Goal: Information Seeking & Learning: Learn about a topic

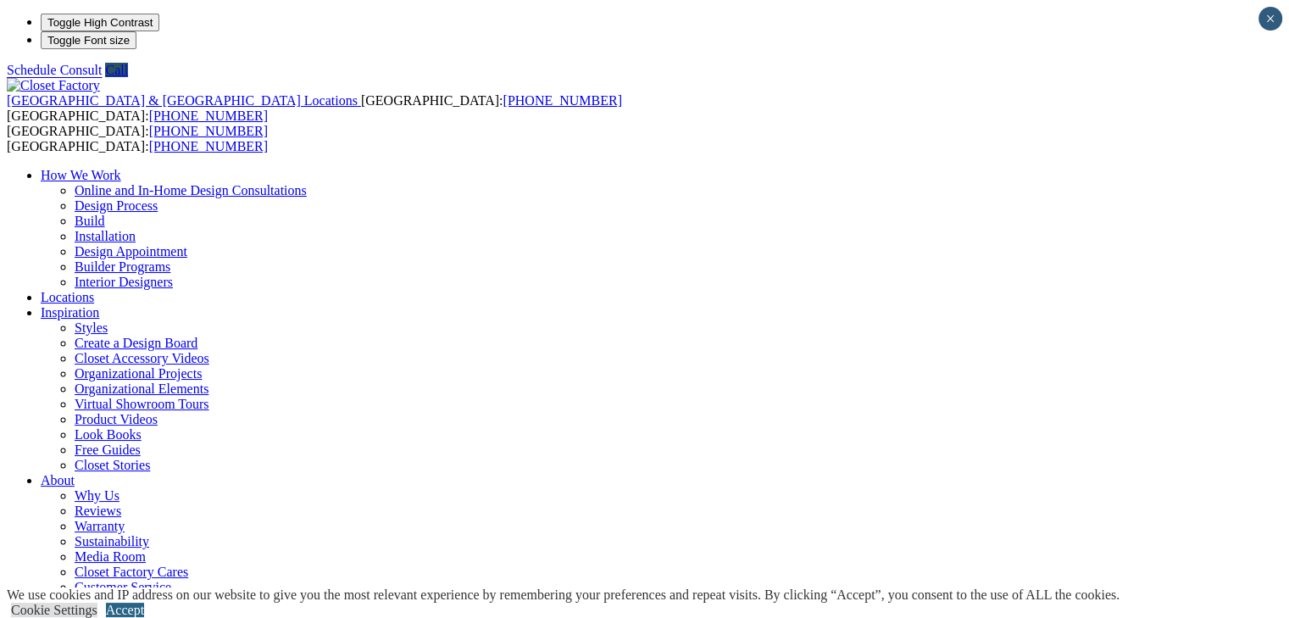
click at [144, 603] on link "Accept" at bounding box center [125, 610] width 38 height 14
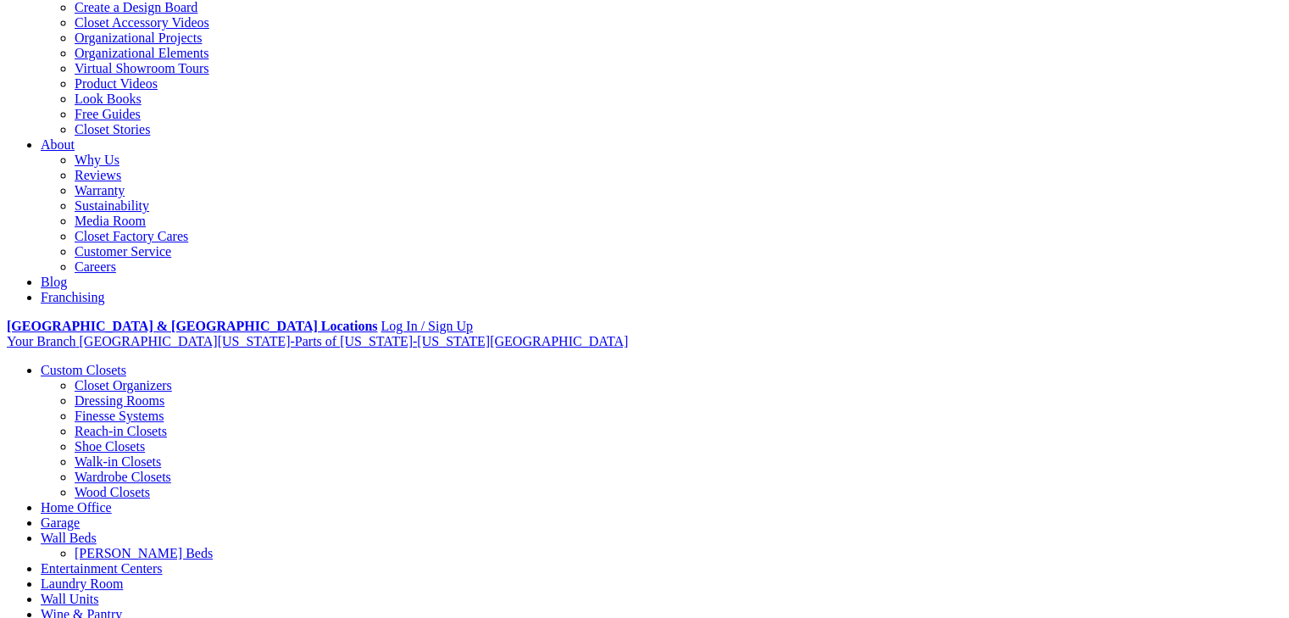
scroll to position [339, 0]
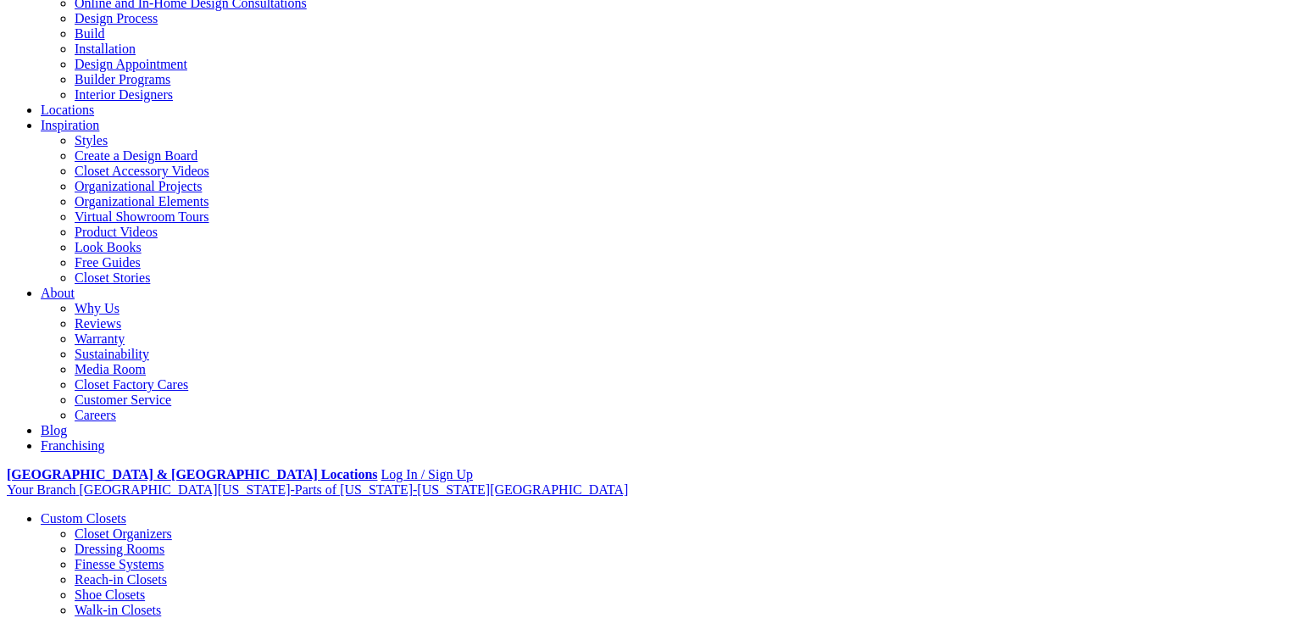
scroll to position [0, 0]
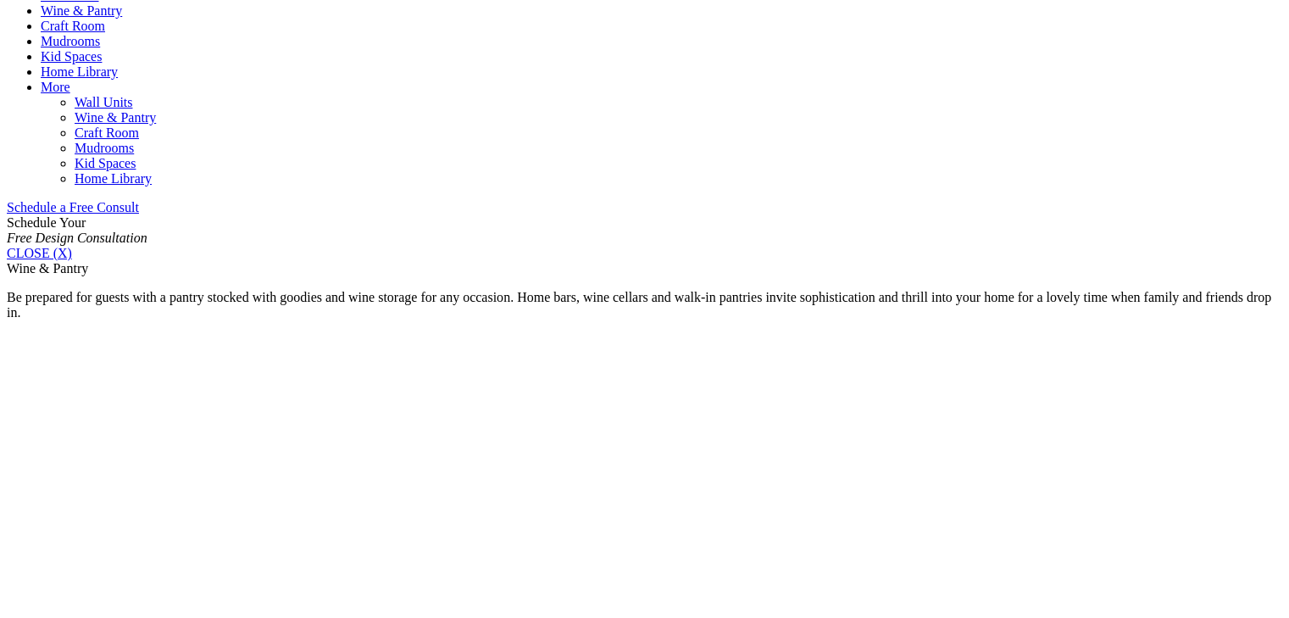
scroll to position [1130, 0]
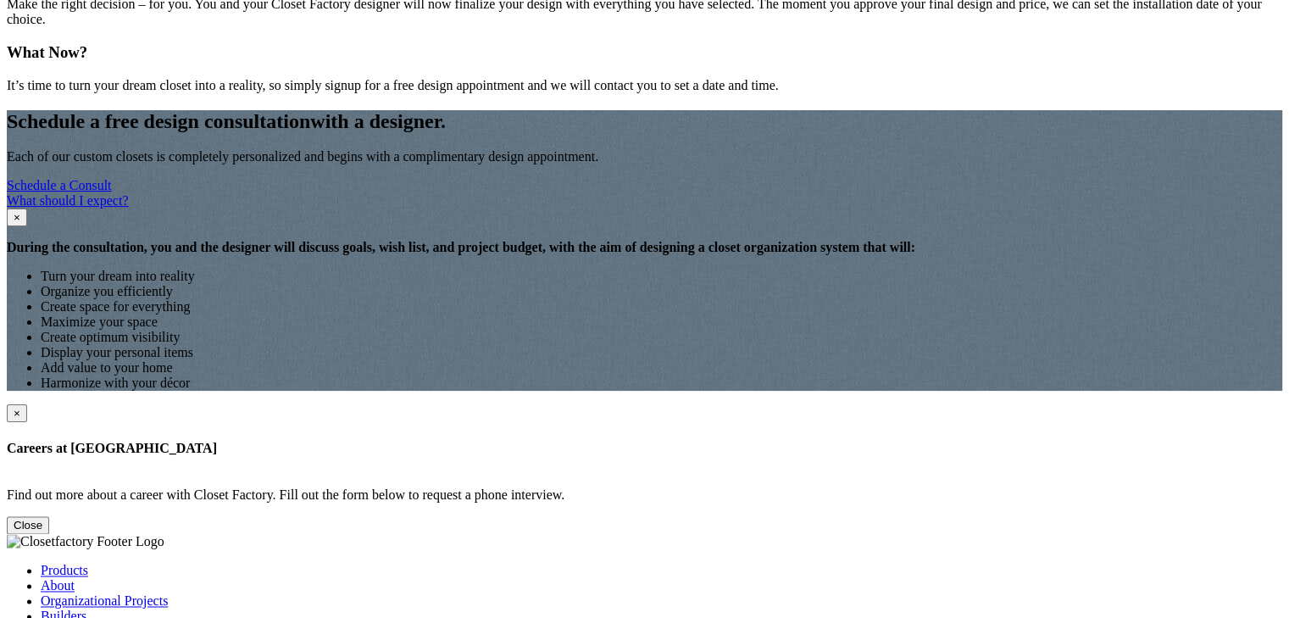
scroll to position [2487, 0]
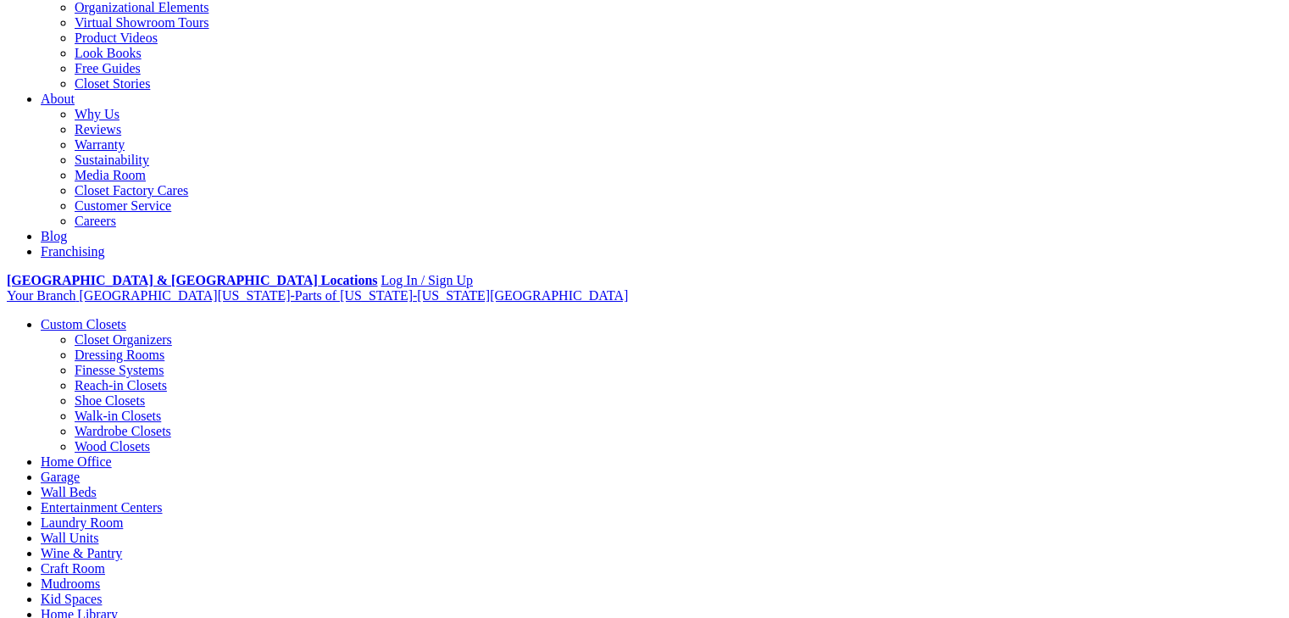
scroll to position [452, 0]
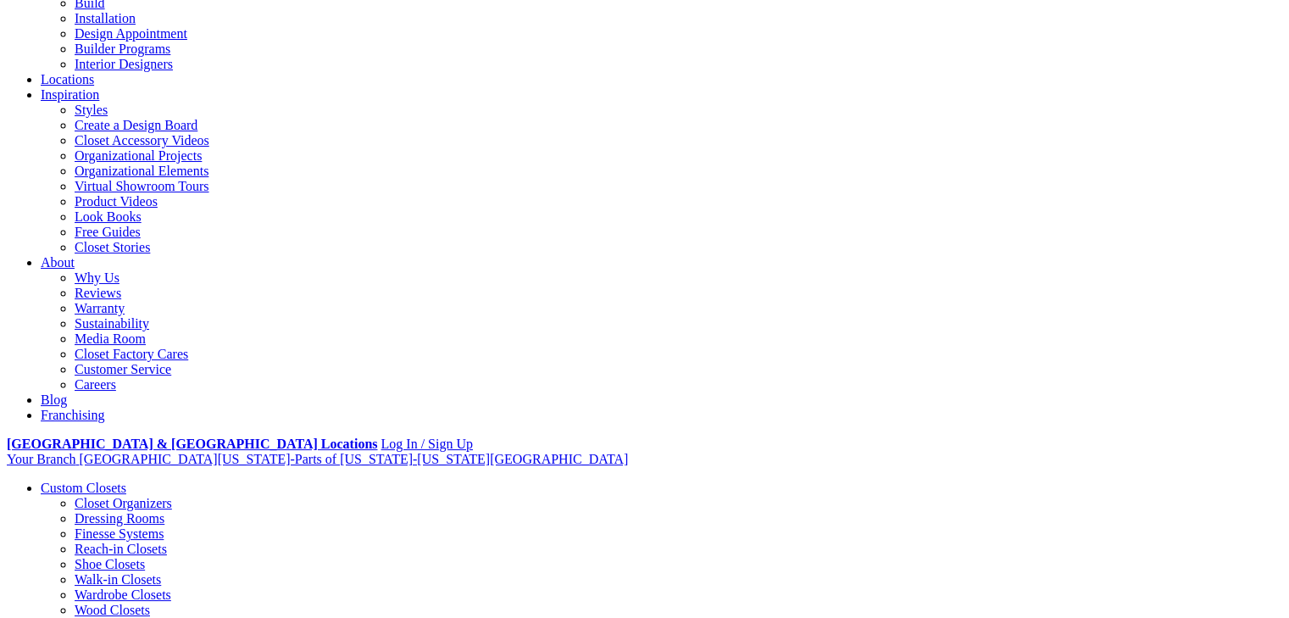
scroll to position [0, 0]
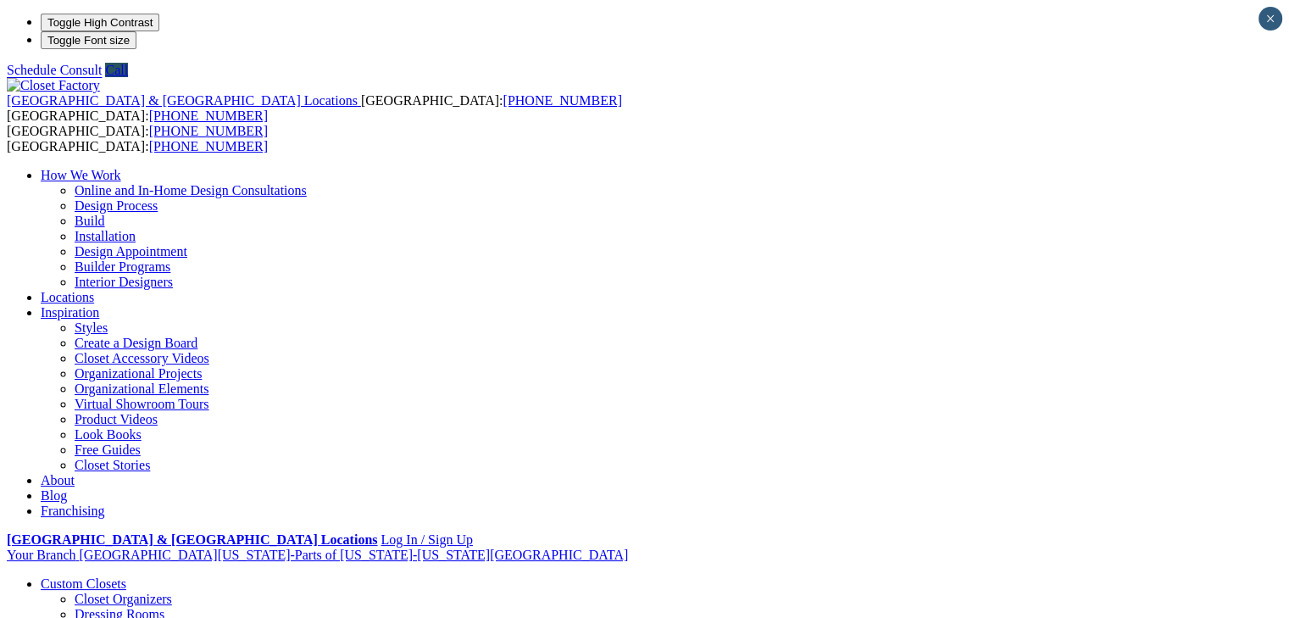
click at [108, 320] on link "Styles" at bounding box center [91, 327] width 33 height 14
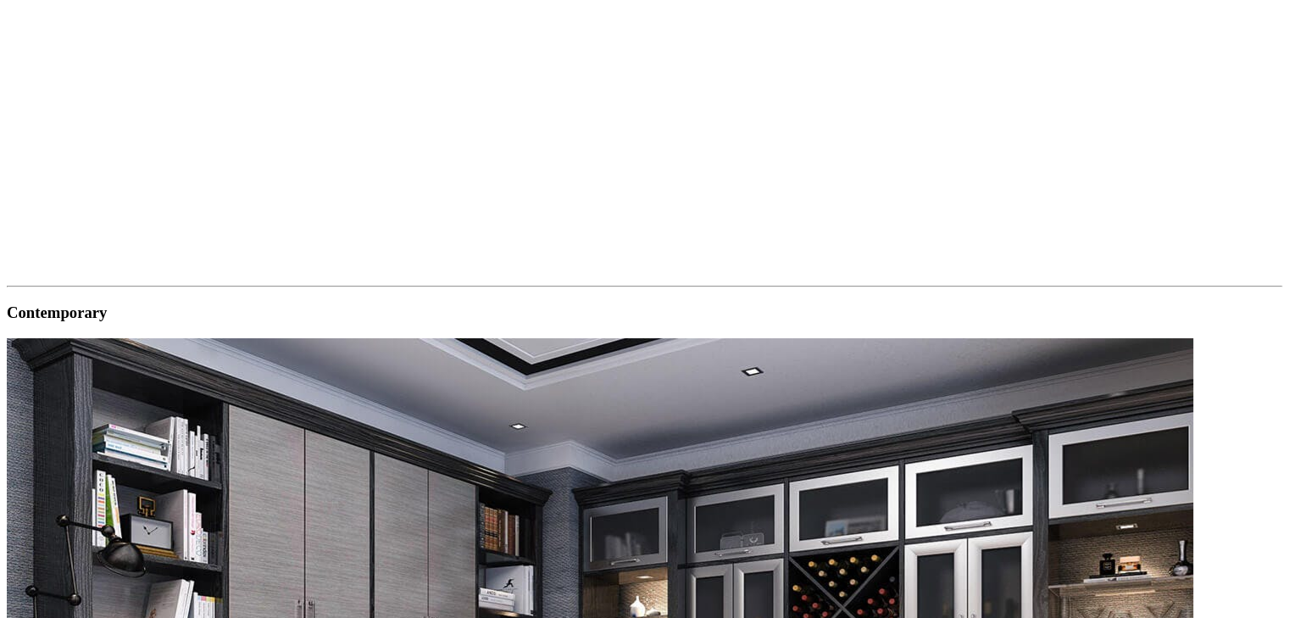
scroll to position [1808, 0]
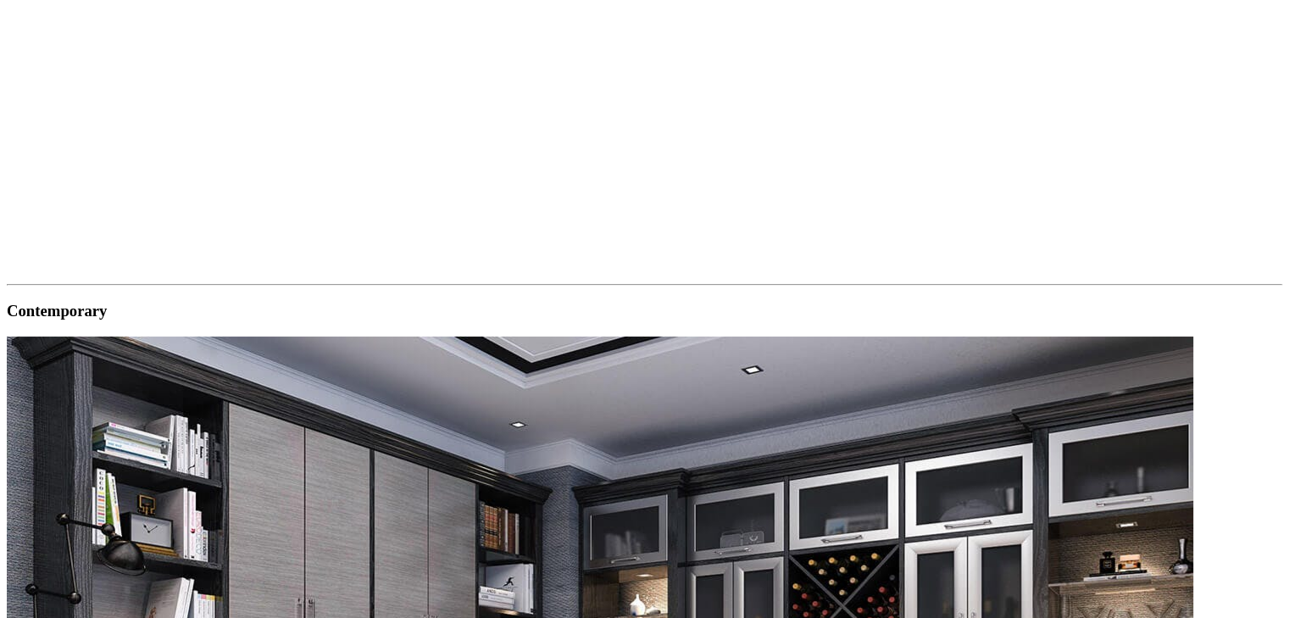
drag, startPoint x: 756, startPoint y: 365, endPoint x: 912, endPoint y: 360, distance: 156.0
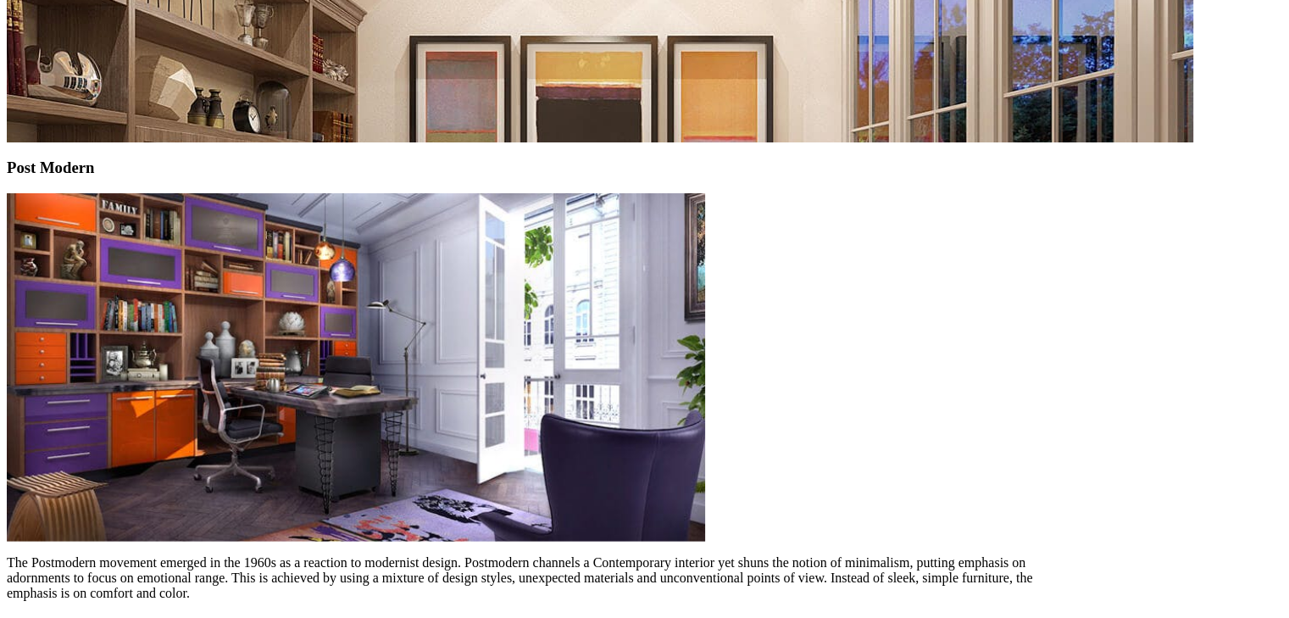
scroll to position [4182, 0]
